Goal: Complete application form: Complete application form

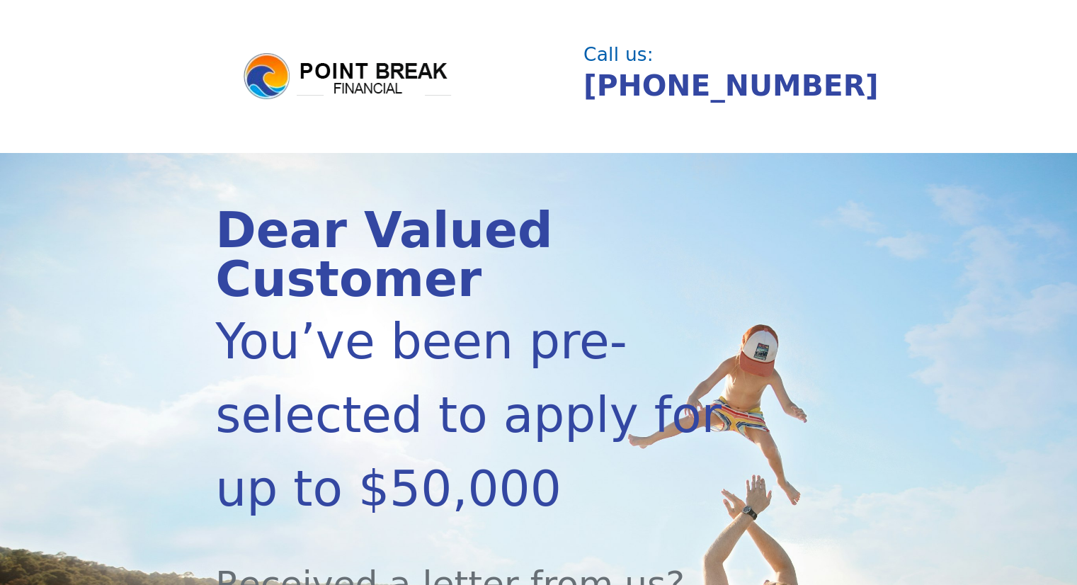
click at [101, 241] on section "Dear Valued Customer You’ve been pre-selected to apply for up to $50,000 Receiv…" at bounding box center [538, 566] width 1077 height 826
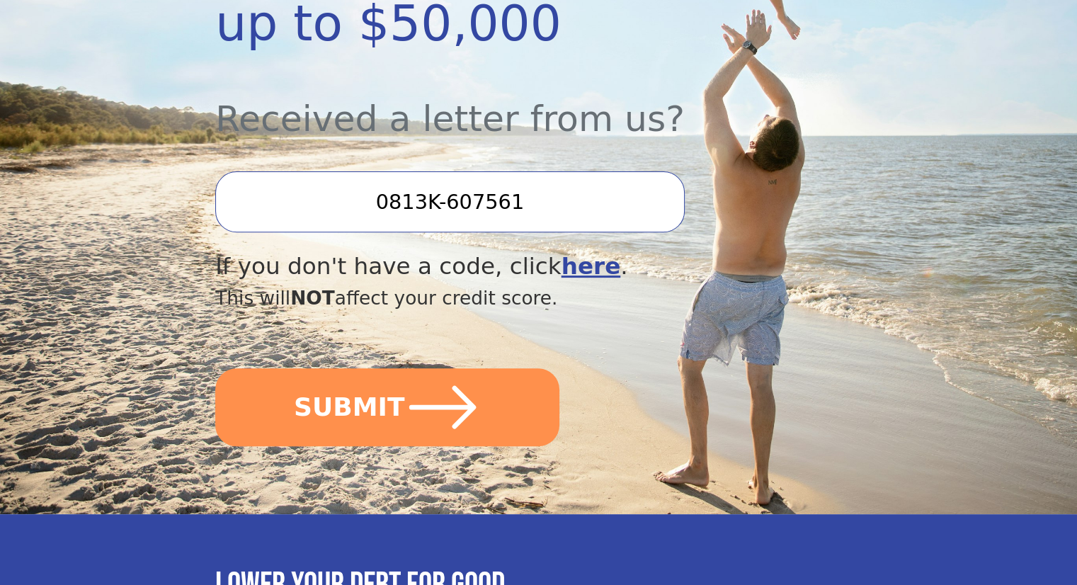
scroll to position [482, 0]
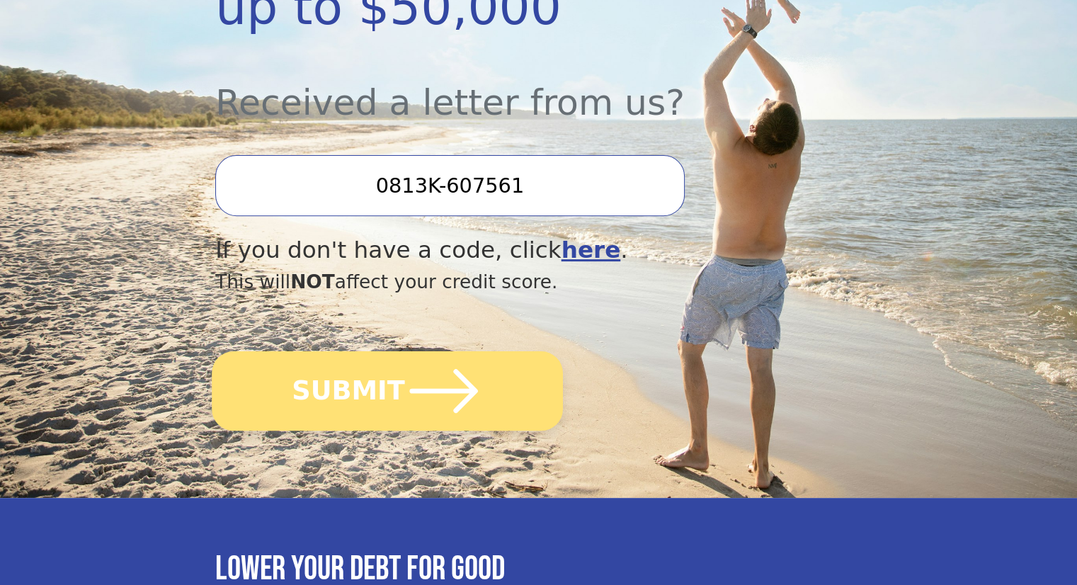
click at [430, 352] on icon "submit" at bounding box center [444, 391] width 78 height 78
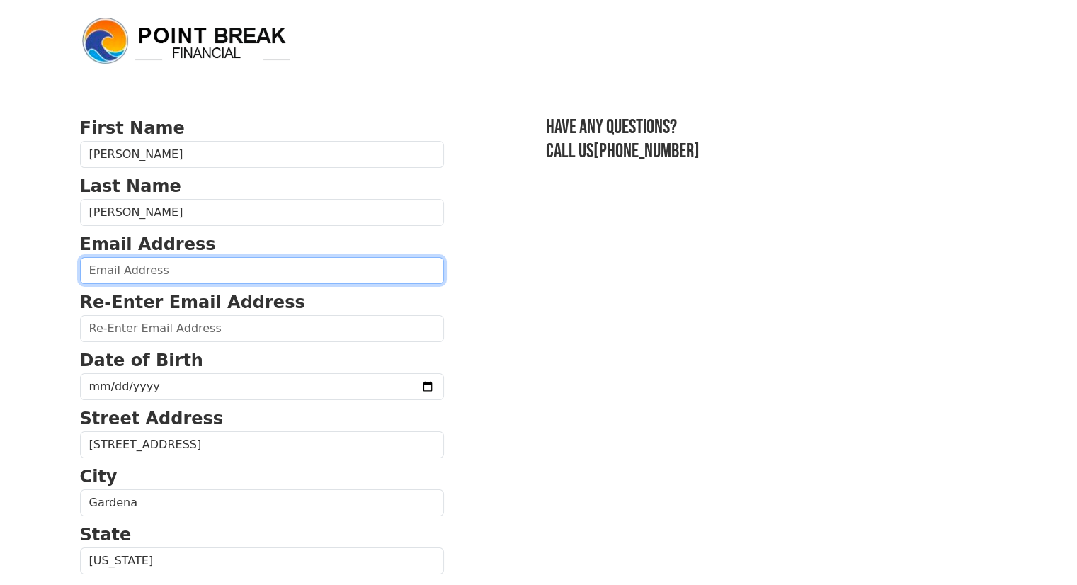
click at [130, 268] on input "email" at bounding box center [262, 270] width 364 height 27
type input "[EMAIL_ADDRESS][DOMAIN_NAME]"
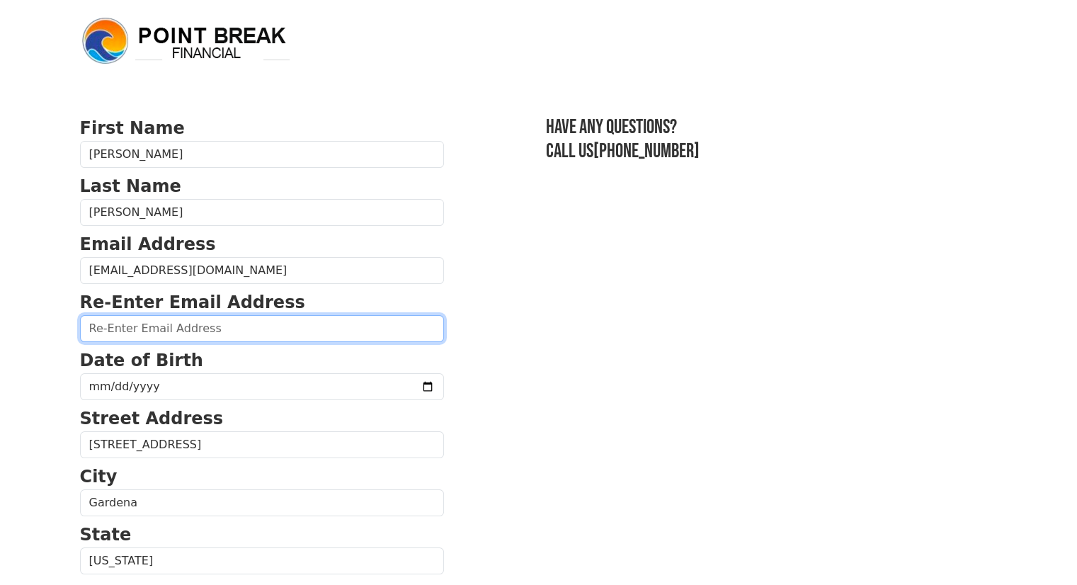
type input "[EMAIL_ADDRESS][DOMAIN_NAME]"
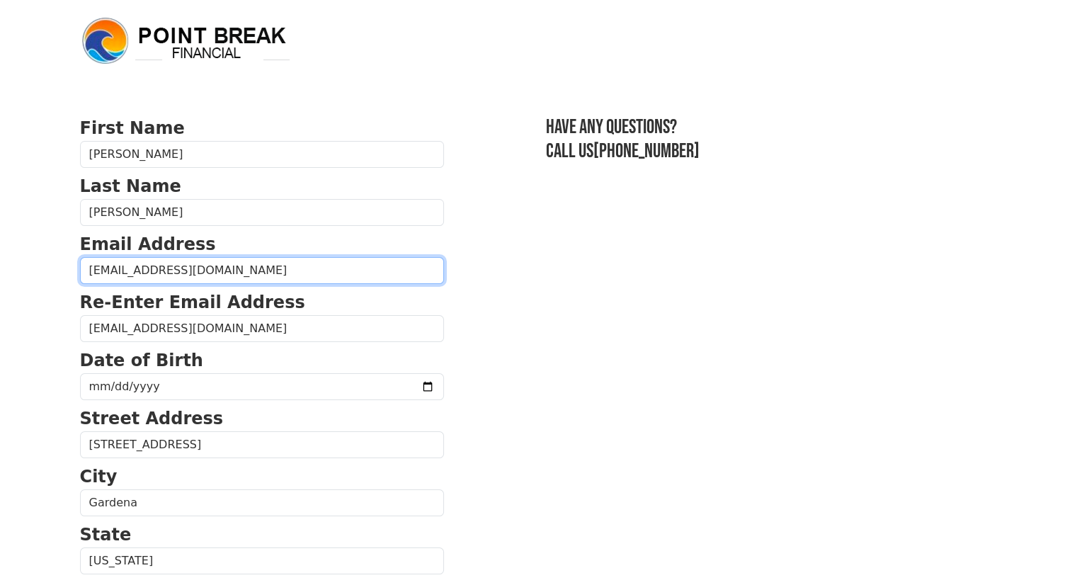
type input "[PHONE_NUMBER]"
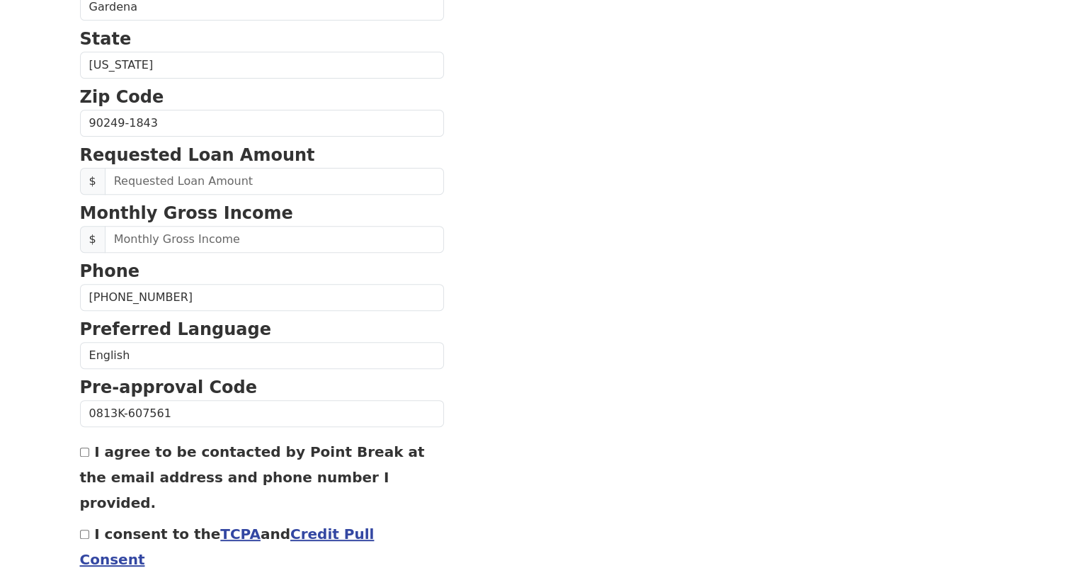
scroll to position [497, 0]
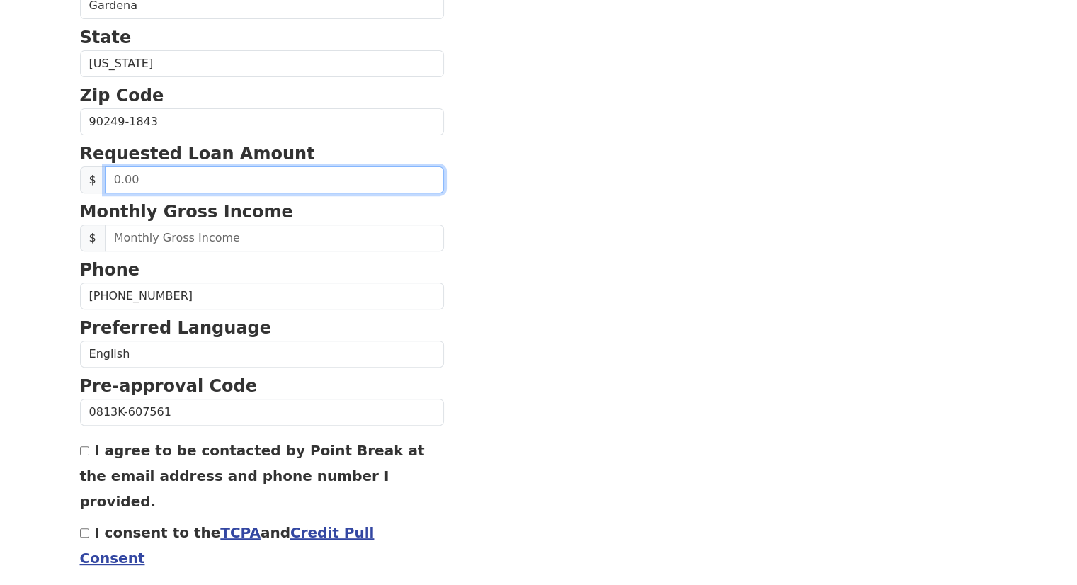
click at [147, 173] on input "text" at bounding box center [274, 179] width 339 height 27
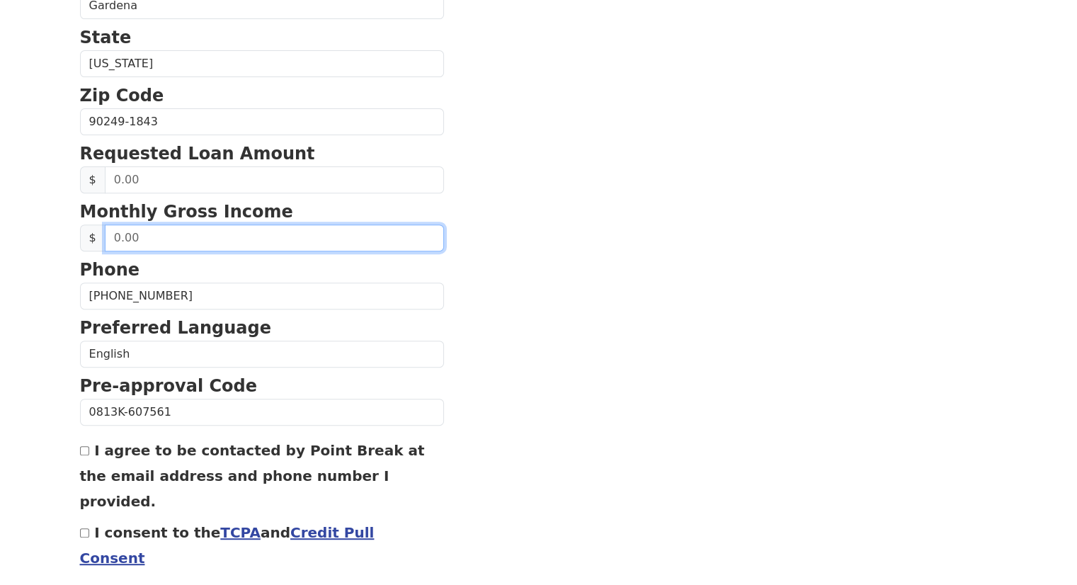
click at [131, 232] on input "text" at bounding box center [274, 237] width 339 height 27
type input "3.00"
type input "4,200.00"
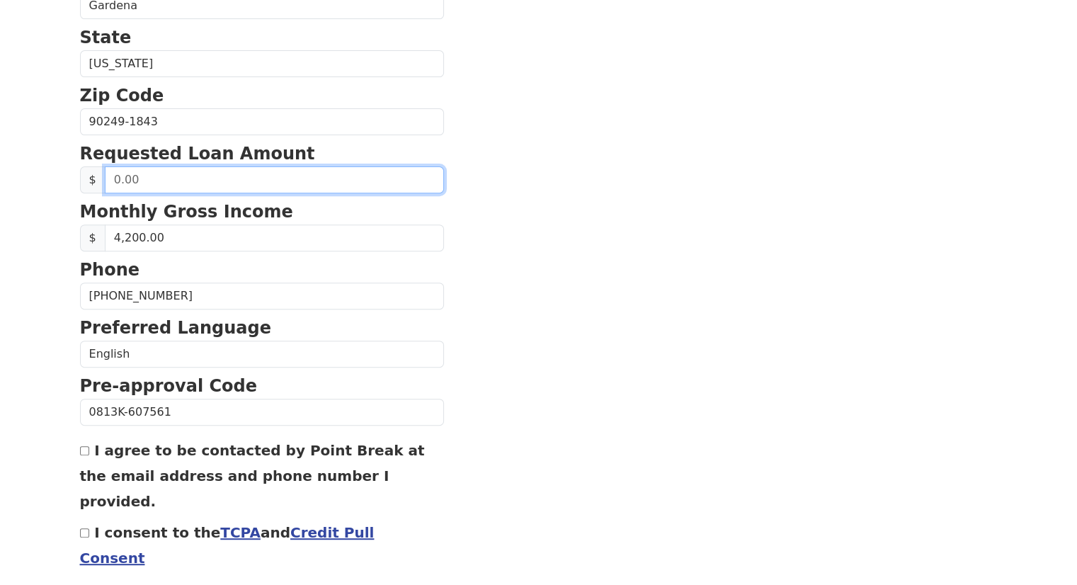
click at [150, 183] on input "text" at bounding box center [274, 179] width 339 height 27
type input "40,000.00"
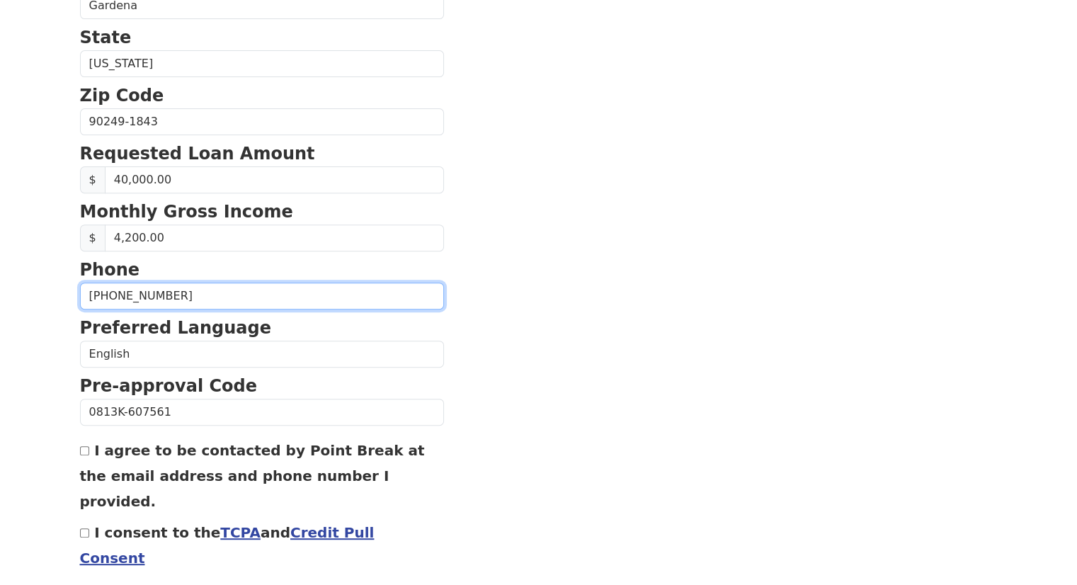
click at [147, 288] on input "[PHONE_NUMBER]" at bounding box center [262, 296] width 364 height 27
type input "[PHONE_NUMBER]"
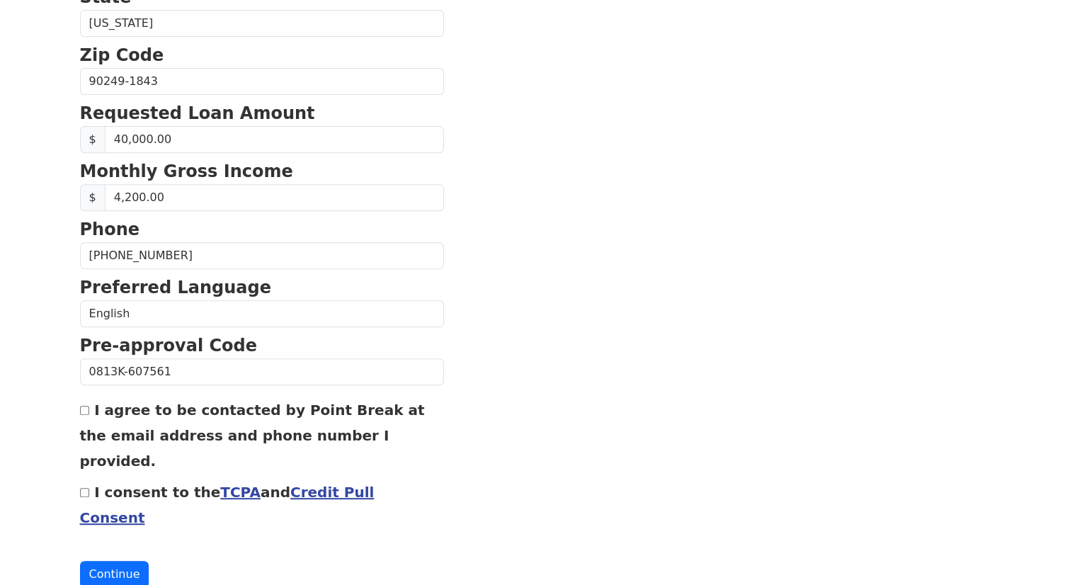
scroll to position [538, 0]
click at [86, 405] on input "I agree to be contacted by Point Break at the email address and phone number I …" at bounding box center [84, 409] width 9 height 9
checkbox input "true"
click at [91, 478] on div "I consent to the TCPA and Credit Pull Consent" at bounding box center [262, 503] width 364 height 51
click at [86, 487] on input "I consent to the TCPA and Credit Pull Consent" at bounding box center [84, 491] width 9 height 9
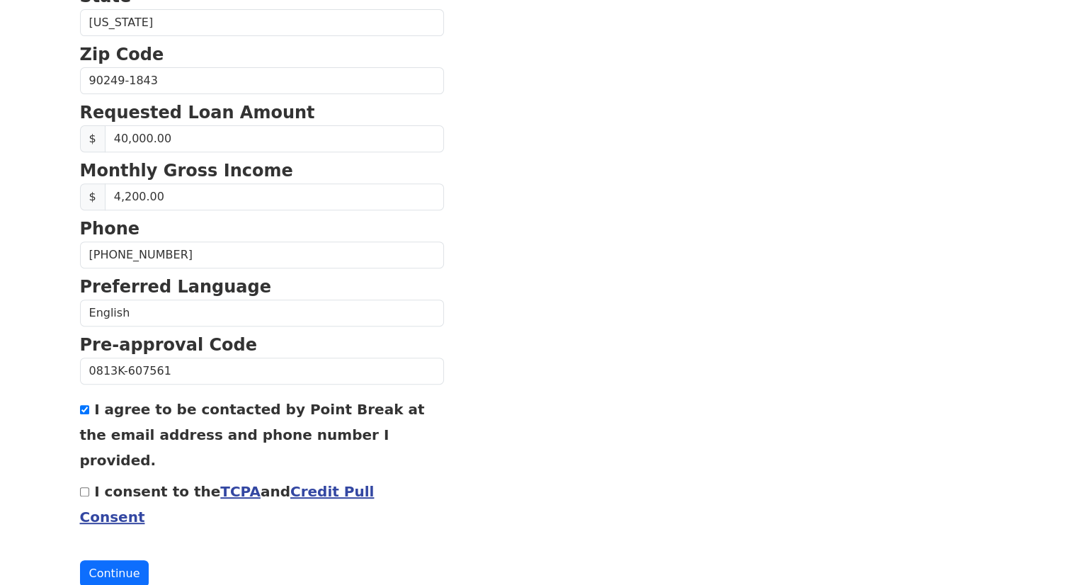
checkbox input "true"
click at [101, 560] on button "Continue" at bounding box center [114, 573] width 69 height 27
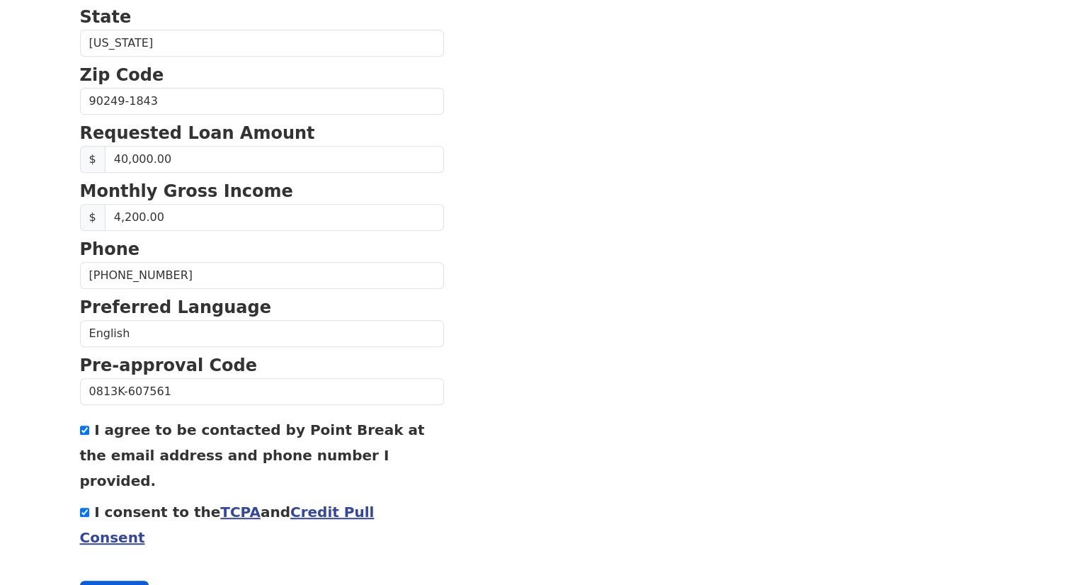
scroll to position [558, 0]
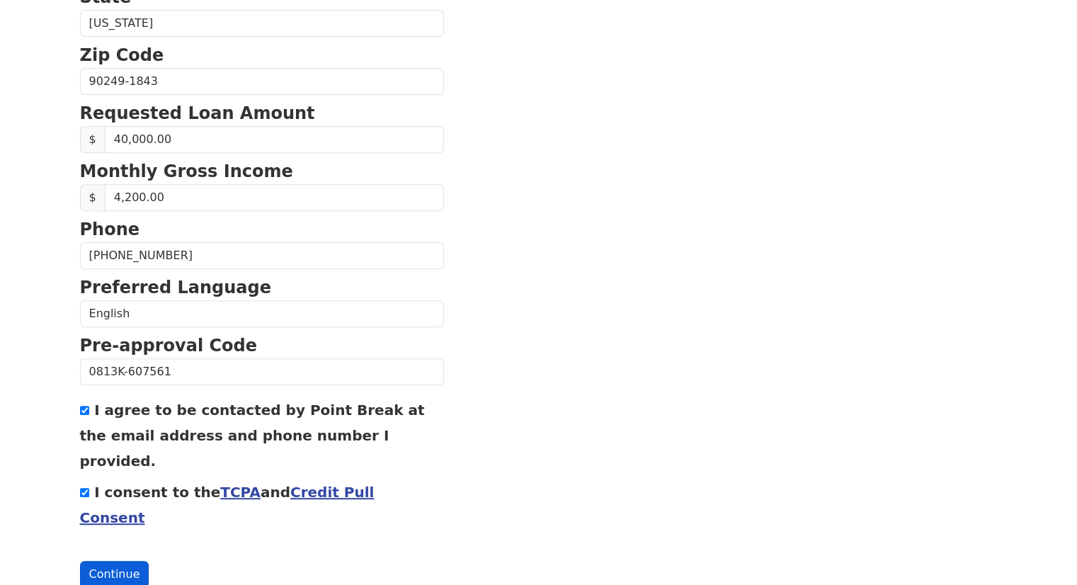
click at [101, 561] on button "Continue" at bounding box center [114, 574] width 69 height 27
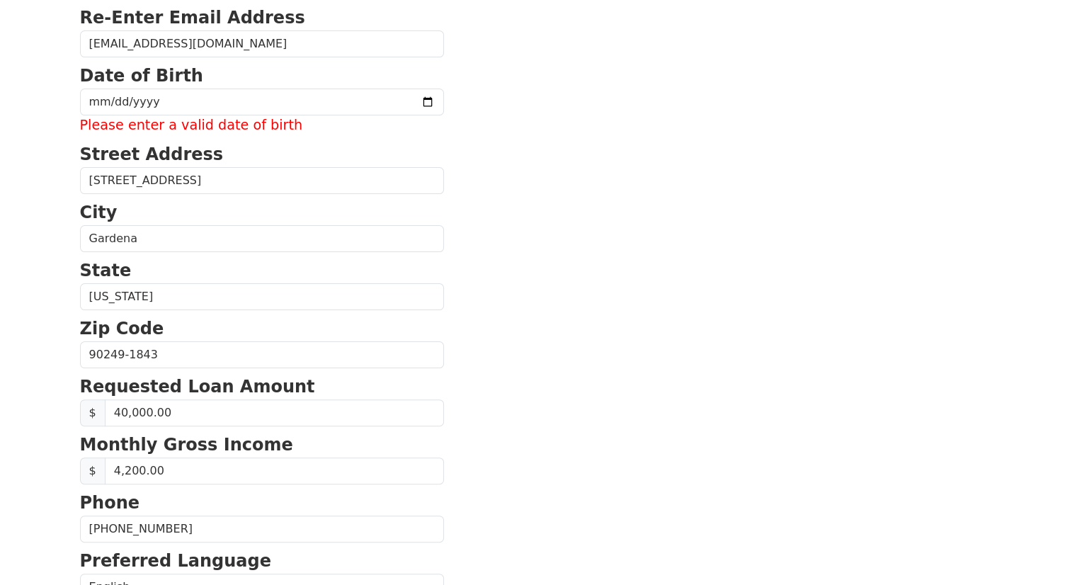
scroll to position [218, 0]
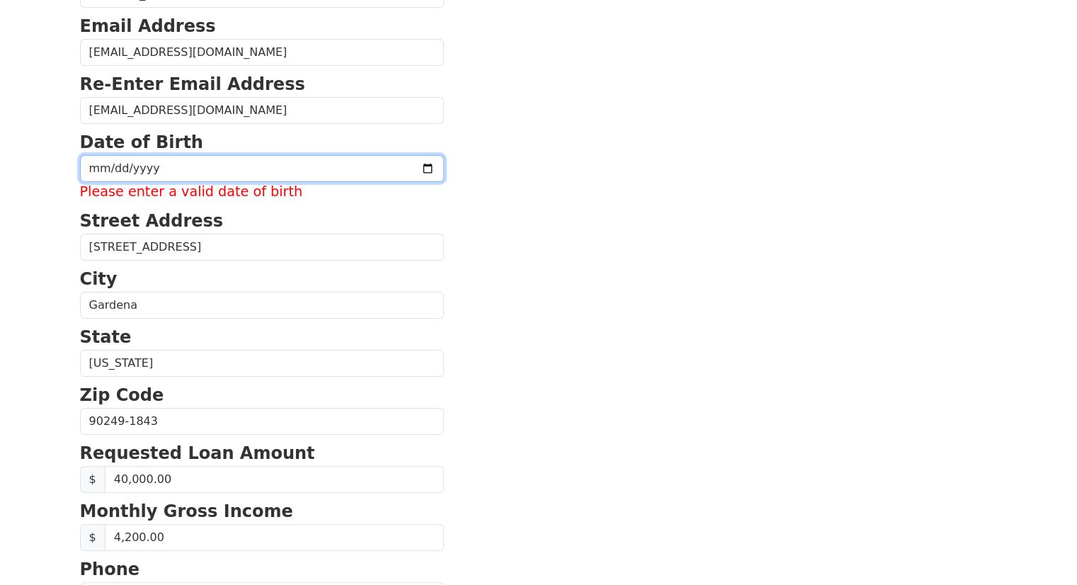
click at [92, 171] on input "date" at bounding box center [262, 168] width 364 height 27
type input "[DATE]"
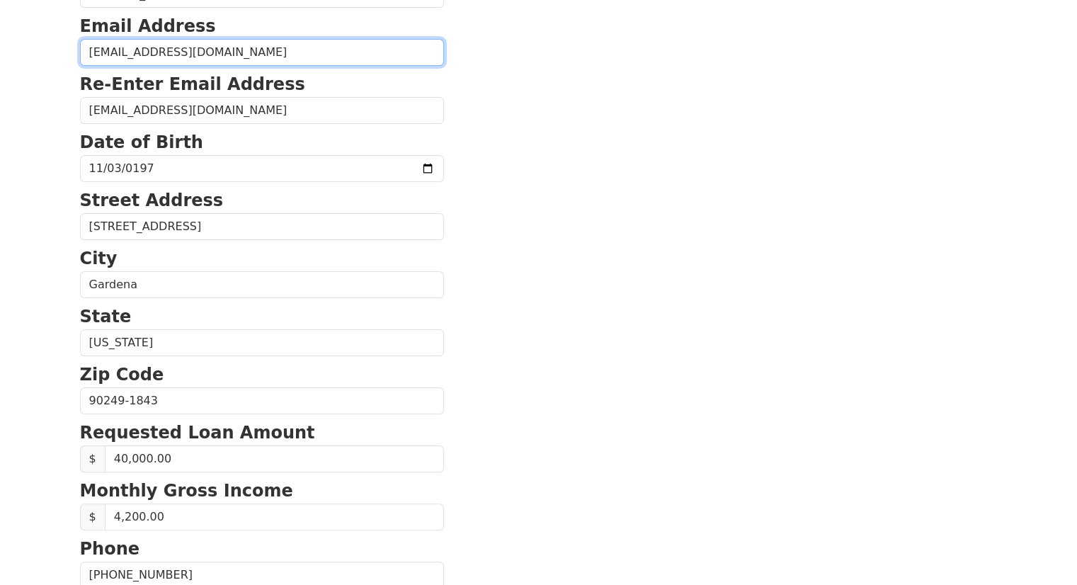
click at [245, 49] on input "[EMAIL_ADDRESS][DOMAIN_NAME]" at bounding box center [262, 52] width 364 height 27
type input "[EMAIL_ADDRESS][DOMAIN_NAME]"
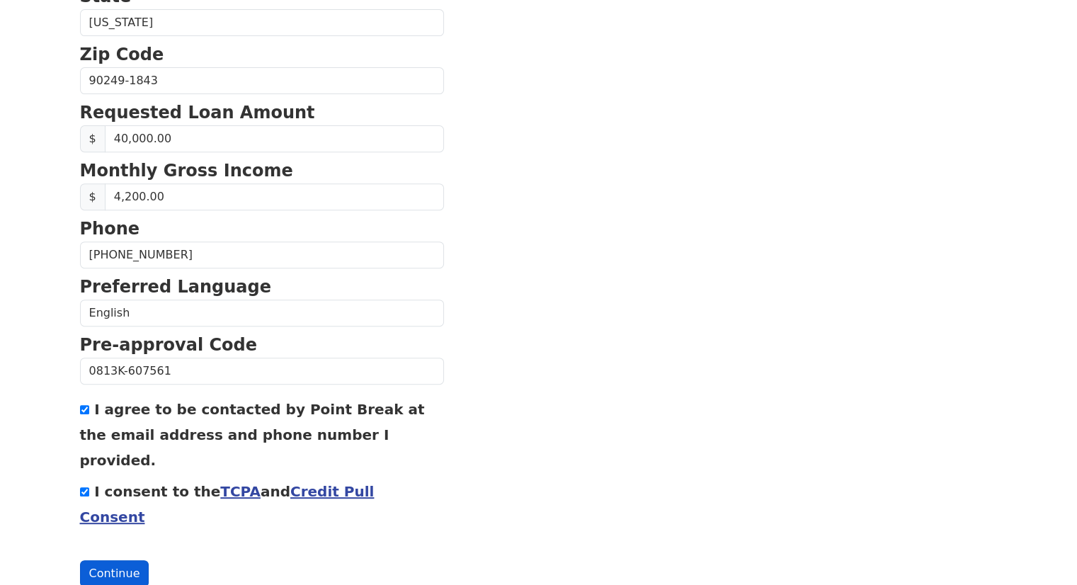
click at [108, 560] on button "Continue" at bounding box center [114, 573] width 69 height 27
click at [107, 561] on button "Continue" at bounding box center [114, 574] width 69 height 27
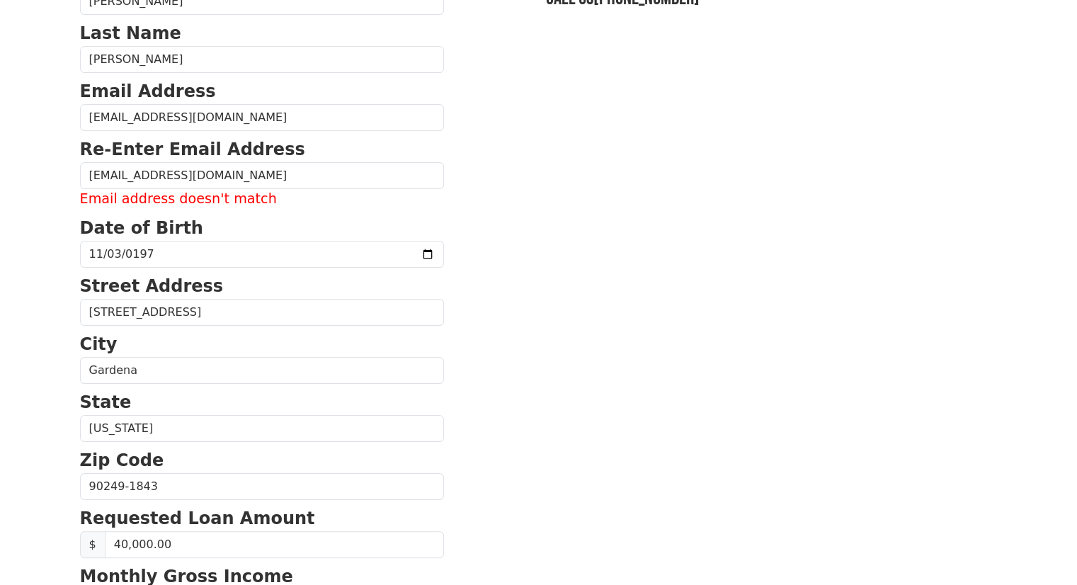
scroll to position [143, 0]
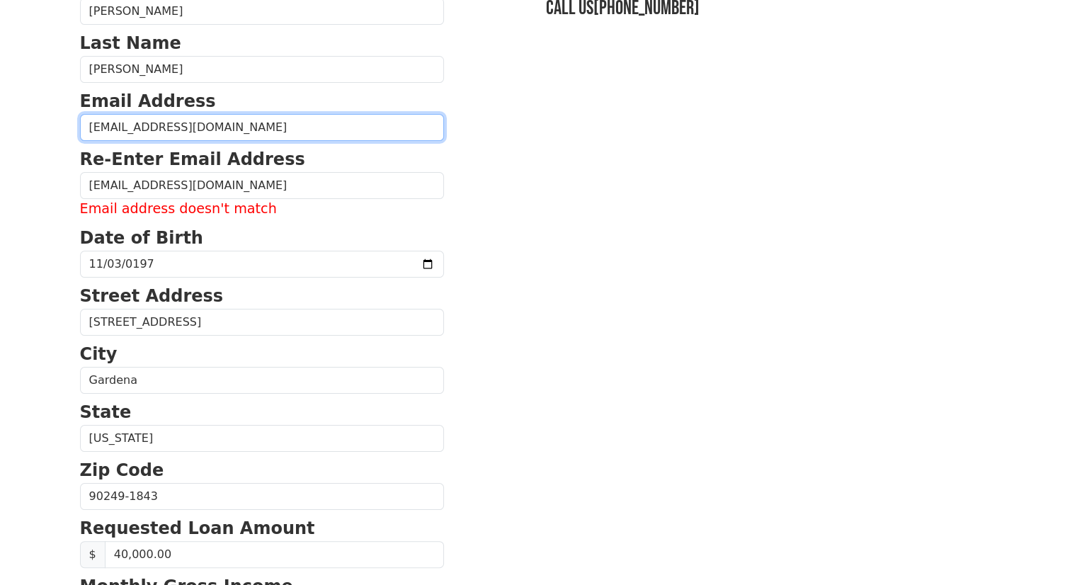
click at [180, 124] on input "[EMAIL_ADDRESS][DOMAIN_NAME]" at bounding box center [262, 127] width 364 height 27
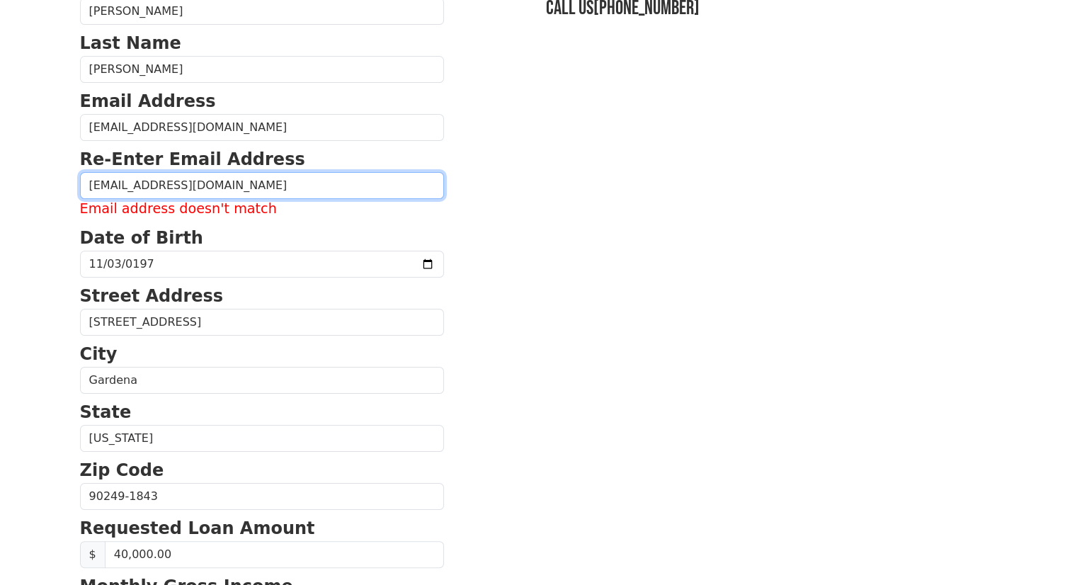
click at [121, 188] on input "[EMAIL_ADDRESS][DOMAIN_NAME]" at bounding box center [262, 185] width 364 height 27
paste input "[EMAIL_ADDRESS][DOMAIN_NAME]"
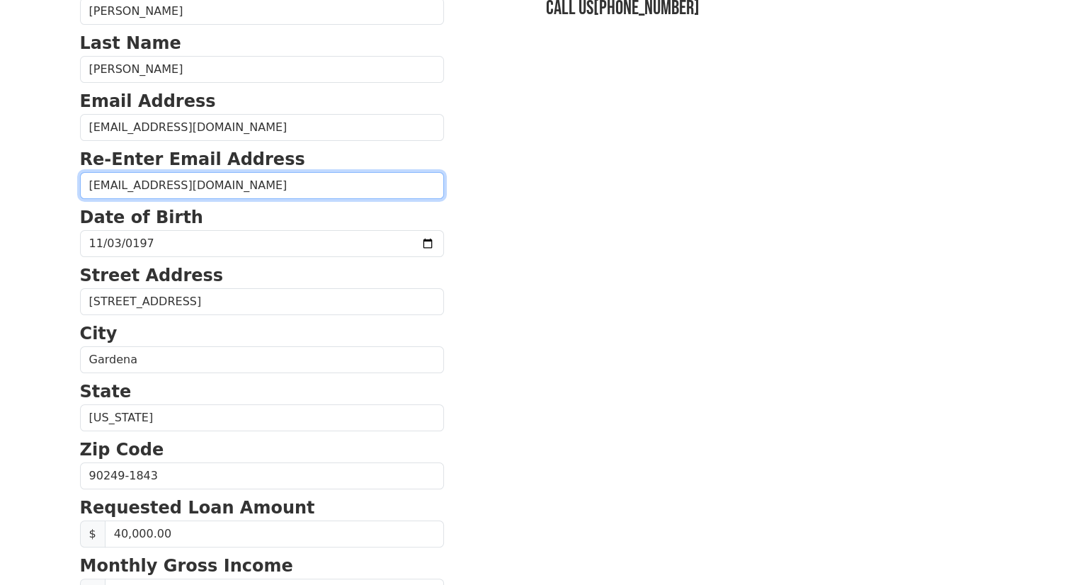
scroll to position [538, 0]
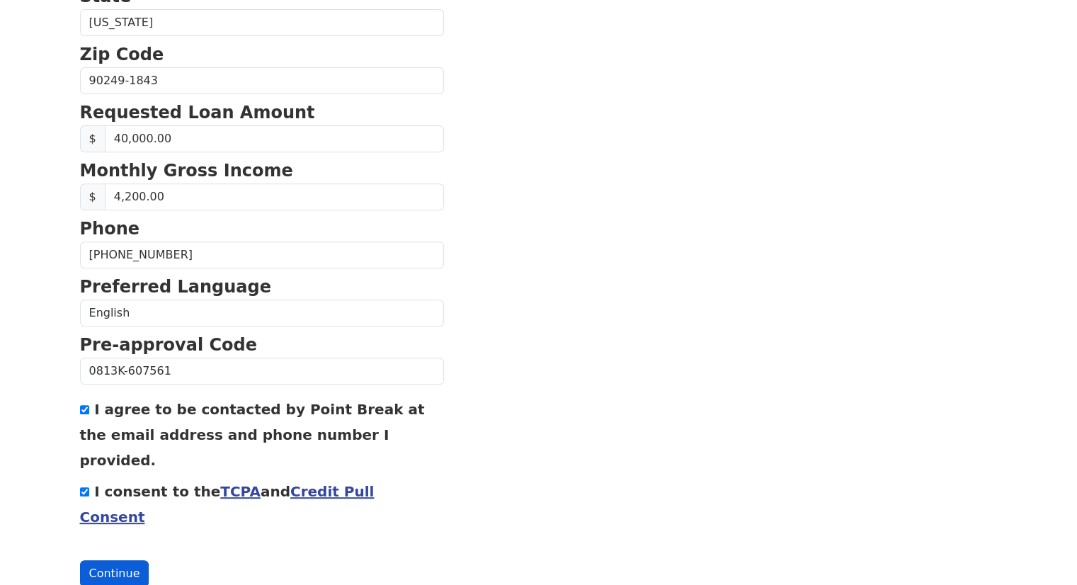
type input "[EMAIL_ADDRESS][DOMAIN_NAME]"
click at [120, 560] on button "Continue" at bounding box center [114, 573] width 69 height 27
